Goal: Transaction & Acquisition: Purchase product/service

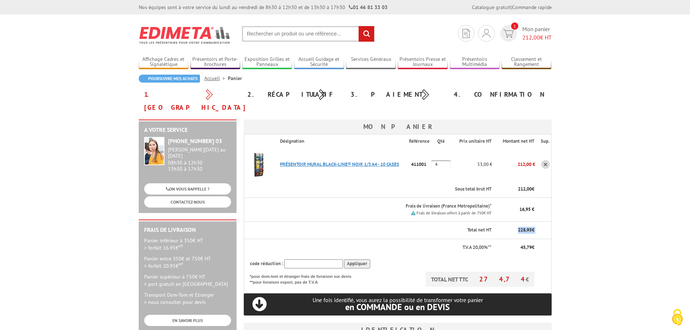
click at [345, 161] on link "PRéSENTOIR MURAL BLACK-LINE® NOIR 1/3 A4 - 10 CASES" at bounding box center [339, 164] width 119 height 6
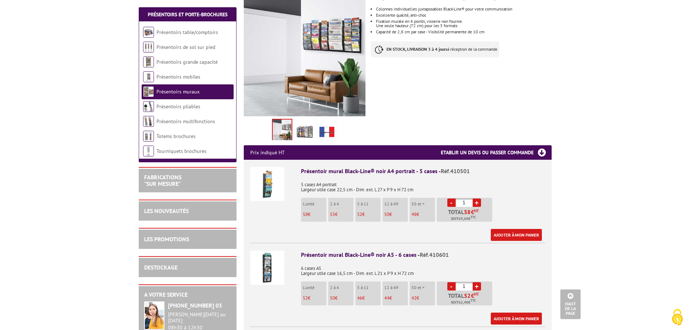
click at [539, 184] on div "Présentoir mural Black-Line® noir A4 portrait - 5 cases - Réf.410501 5 cases A4…" at bounding box center [423, 204] width 244 height 74
drag, startPoint x: 478, startPoint y: 291, endPoint x: 416, endPoint y: 236, distance: 83.4
click at [416, 243] on li "Présentoir mural Black-Line® noir A5 - 6 cases - Réf.410601 6 cases A5 Largeur …" at bounding box center [397, 284] width 295 height 82
drag, startPoint x: 509, startPoint y: 277, endPoint x: 480, endPoint y: 276, distance: 29.0
click at [509, 277] on div "Présentoir mural Black-Line® noir A5 - 6 cases - Réf.410601 6 cases A5 Largeur …" at bounding box center [423, 288] width 244 height 74
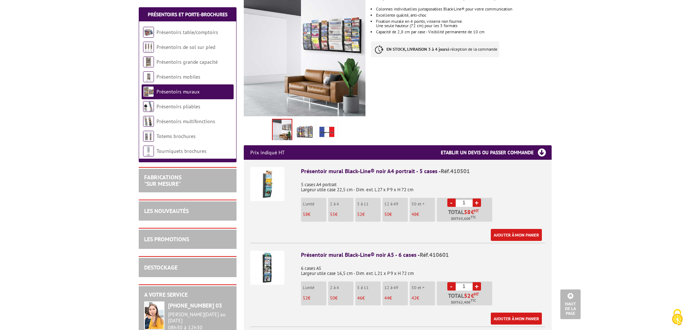
click at [479, 282] on link "+" at bounding box center [477, 286] width 8 height 8
type input "4"
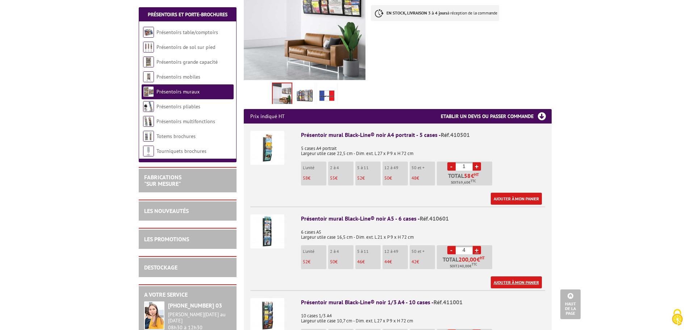
scroll to position [217, 0]
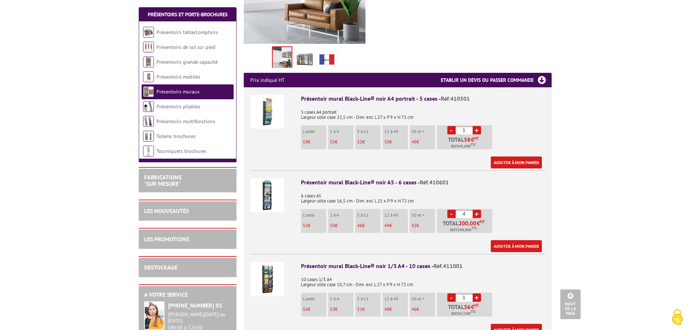
click at [478, 294] on link "+" at bounding box center [477, 298] width 8 height 8
click at [453, 294] on link "-" at bounding box center [452, 298] width 8 height 8
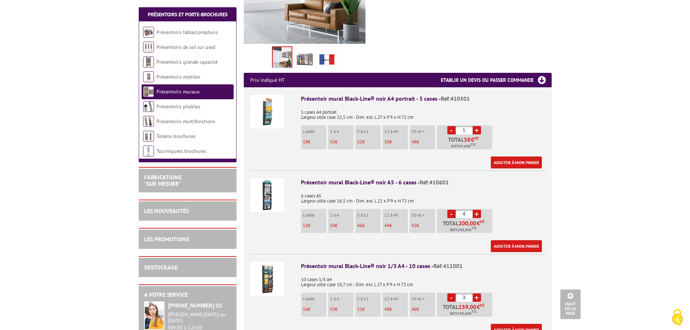
type input "2"
